Goal: Information Seeking & Learning: Find specific fact

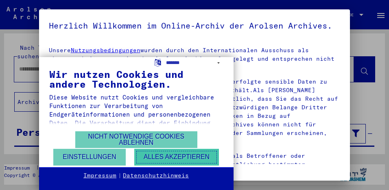
click at [174, 156] on button "Alles akzeptieren" at bounding box center [176, 156] width 85 height 17
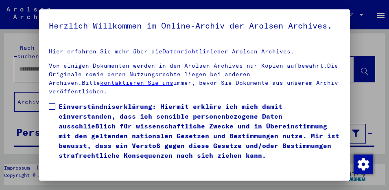
scroll to position [155, 0]
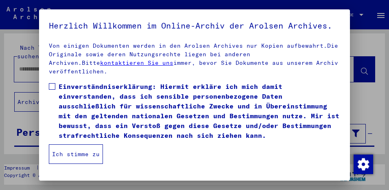
click at [85, 164] on button "Ich stimme zu" at bounding box center [76, 154] width 54 height 20
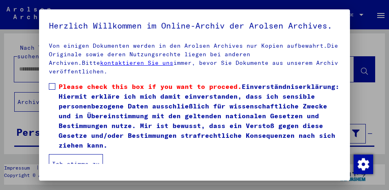
scroll to position [6, 0]
click at [51, 89] on span at bounding box center [52, 86] width 7 height 7
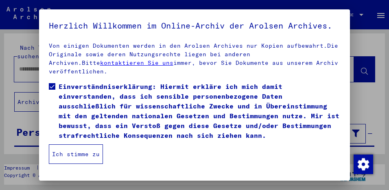
click at [82, 161] on button "Ich stimme zu" at bounding box center [76, 154] width 54 height 20
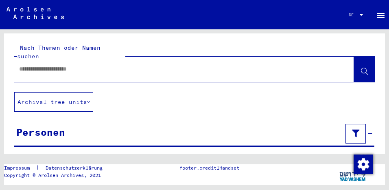
click at [126, 65] on div at bounding box center [174, 69] width 320 height 18
drag, startPoint x: 126, startPoint y: 65, endPoint x: 98, endPoint y: 60, distance: 28.6
click at [98, 65] on input "text" at bounding box center [176, 69] width 315 height 9
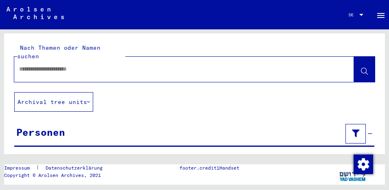
click at [35, 65] on input "text" at bounding box center [176, 69] width 315 height 9
click at [24, 65] on input "text" at bounding box center [176, 69] width 315 height 9
type input "**********"
click at [361, 66] on span at bounding box center [364, 70] width 7 height 9
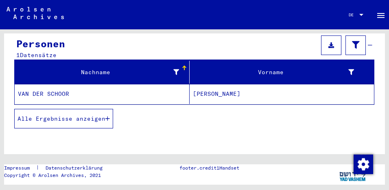
scroll to position [77, 0]
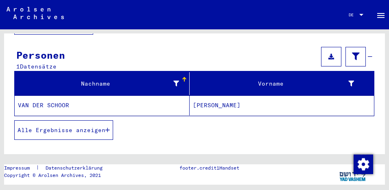
click at [83, 126] on span "Alle Ergebnisse anzeigen" at bounding box center [61, 129] width 88 height 7
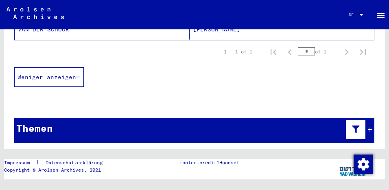
scroll to position [8, 0]
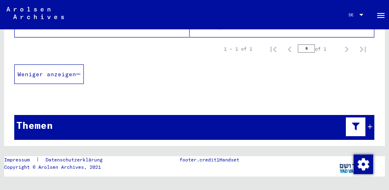
click at [368, 124] on icon at bounding box center [370, 127] width 4 height 6
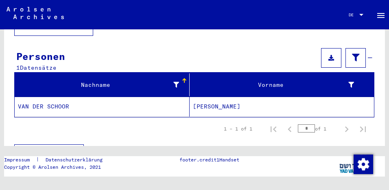
scroll to position [66, 0]
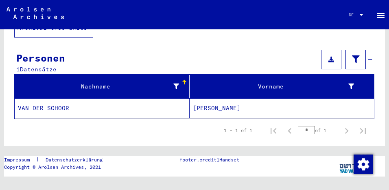
click at [301, 126] on input "*" at bounding box center [306, 130] width 17 height 8
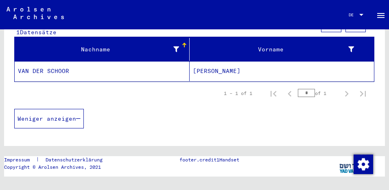
scroll to position [113, 0]
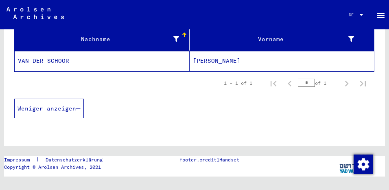
click at [62, 103] on button "Weniger anzeigen" at bounding box center [49, 108] width 70 height 20
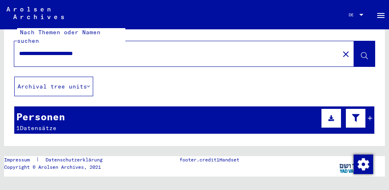
scroll to position [0, 0]
